Goal: Task Accomplishment & Management: Use online tool/utility

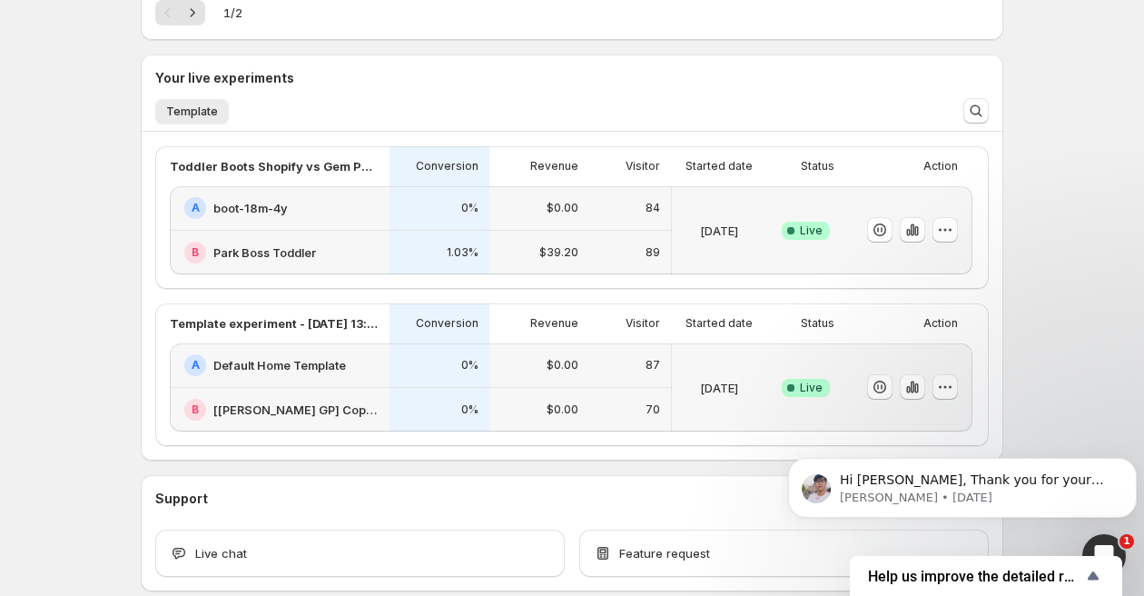
scroll to position [361, 0]
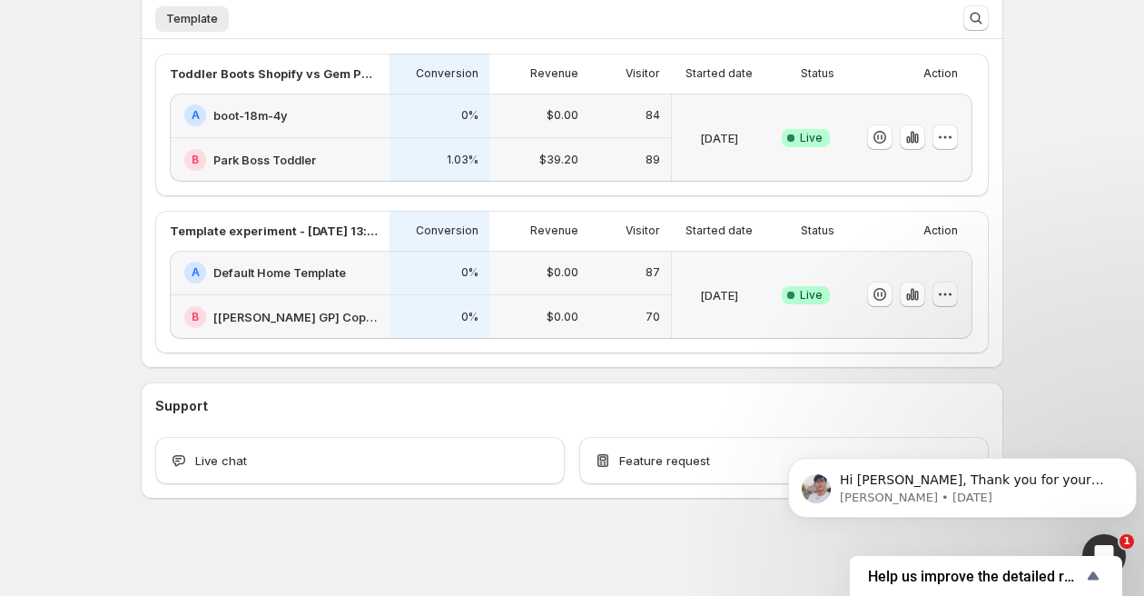
click at [948, 293] on icon "button" at bounding box center [945, 294] width 18 height 18
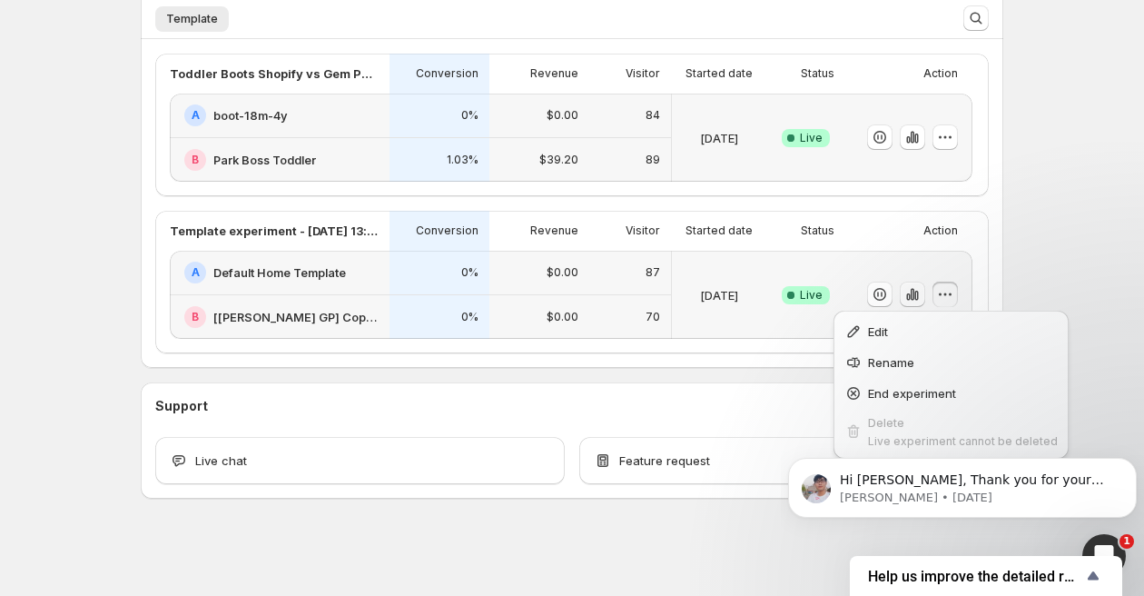
click at [908, 290] on icon "button" at bounding box center [913, 294] width 18 height 18
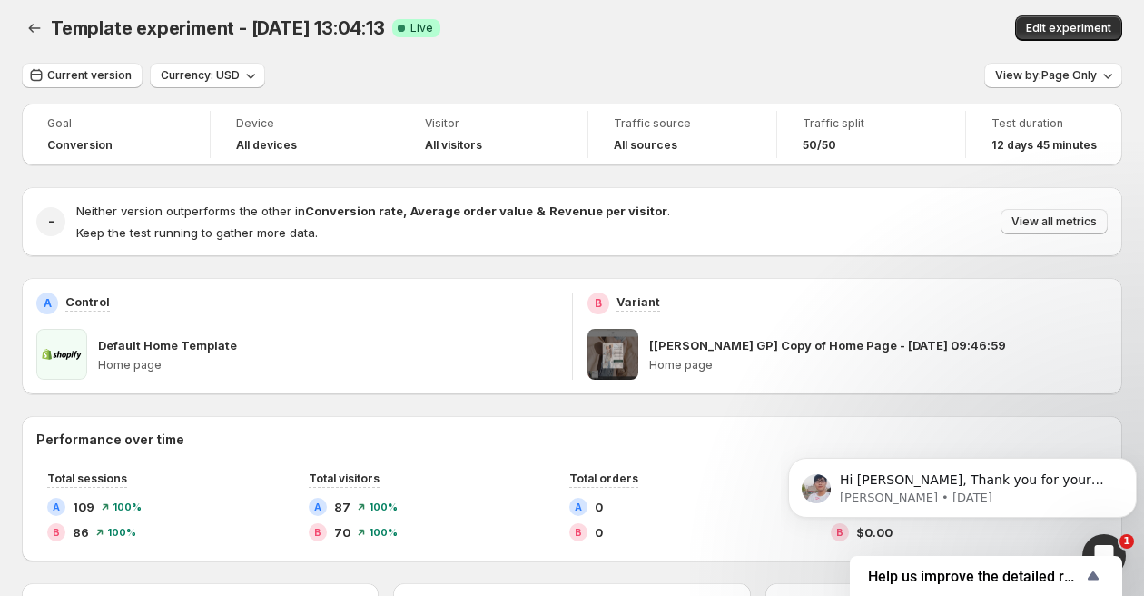
scroll to position [9, 0]
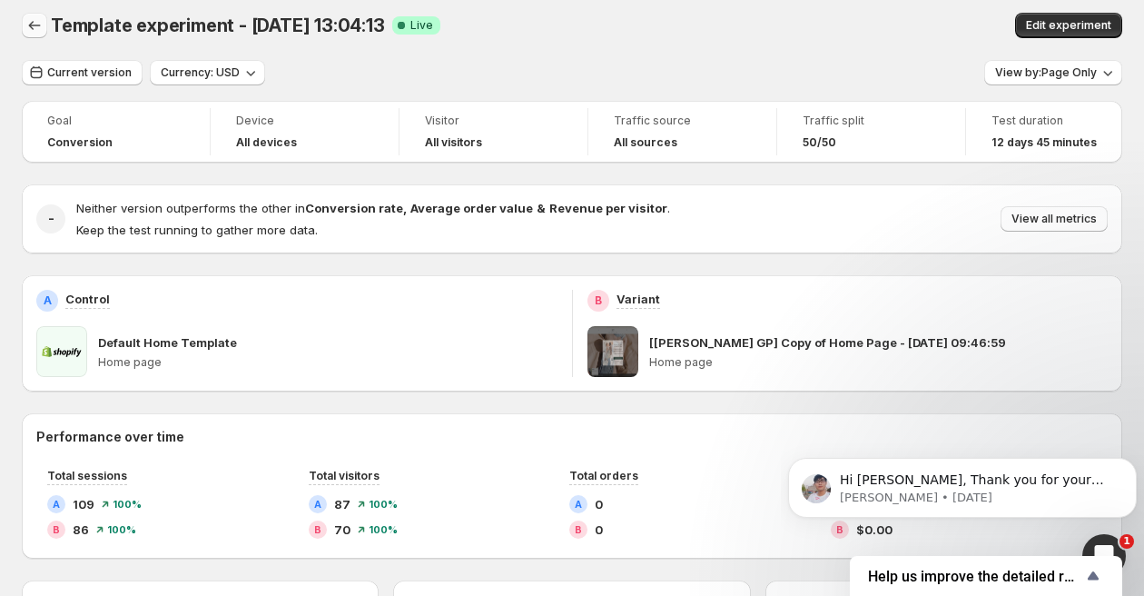
click at [27, 28] on icon "Back" at bounding box center [34, 25] width 18 height 18
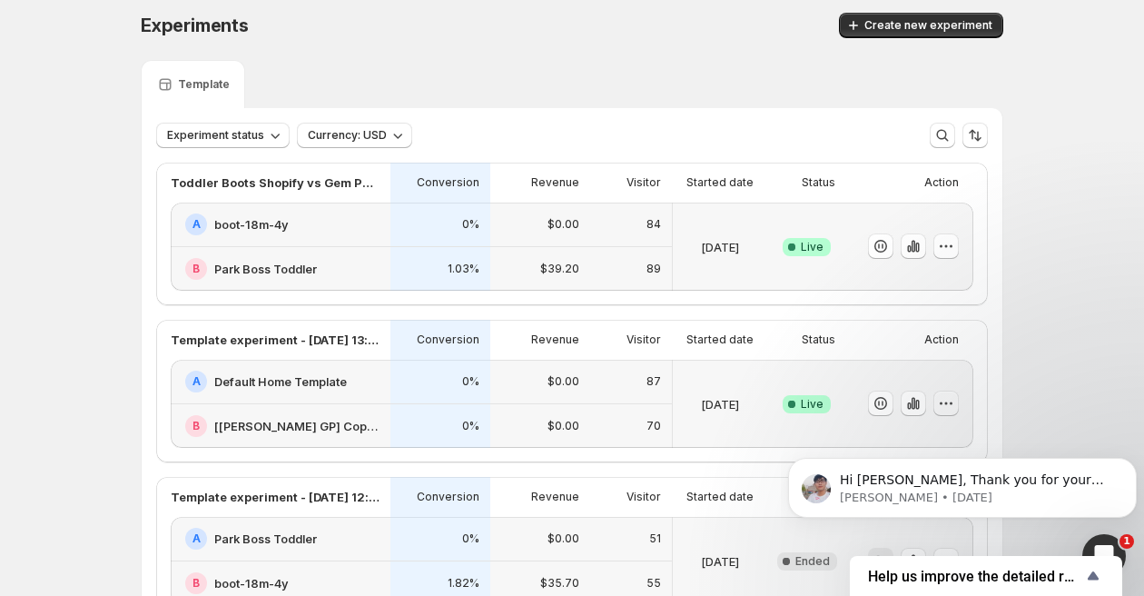
click at [955, 404] on button "button" at bounding box center [945, 402] width 25 height 25
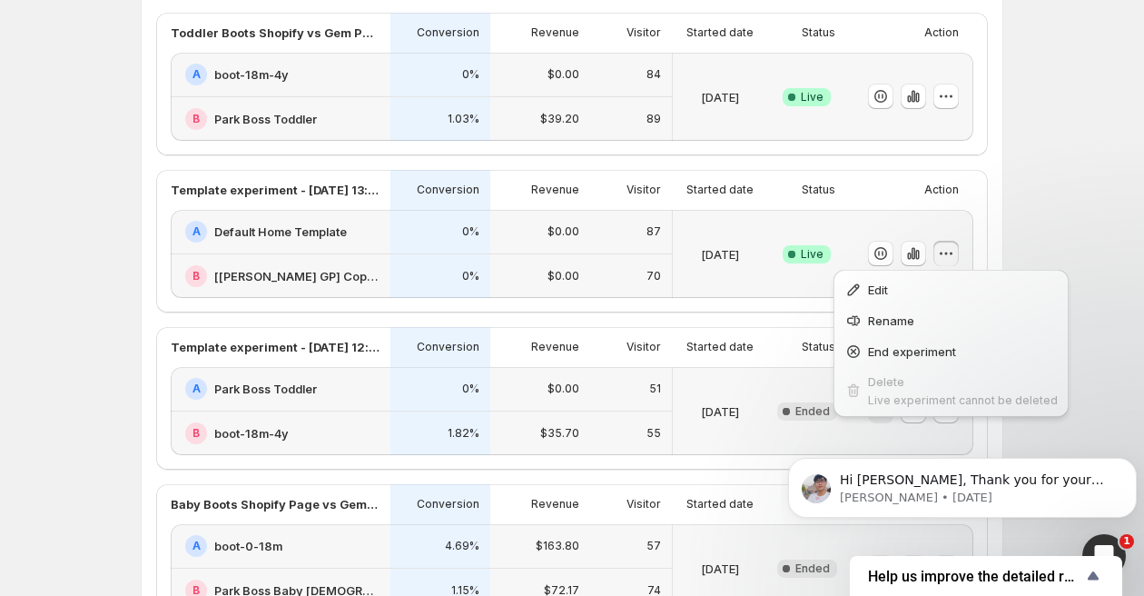
scroll to position [160, 0]
click at [954, 353] on span "End experiment" at bounding box center [912, 350] width 88 height 15
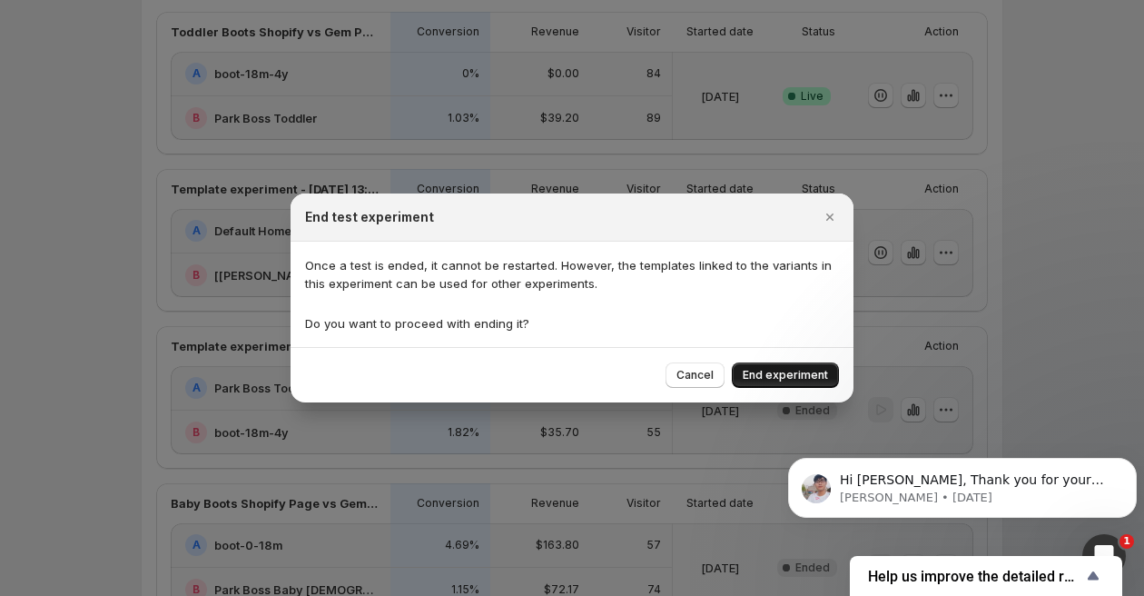
click at [767, 378] on span "End experiment" at bounding box center [785, 375] width 85 height 15
